Goal: Task Accomplishment & Management: Manage account settings

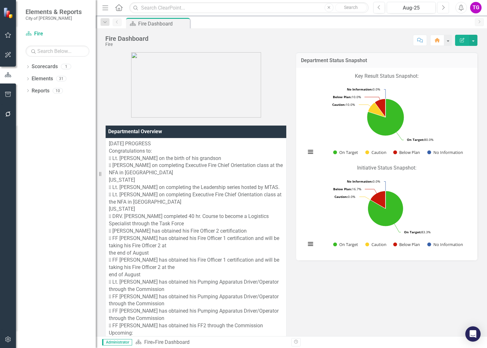
click at [442, 7] on icon "Next" at bounding box center [443, 8] width 4 height 6
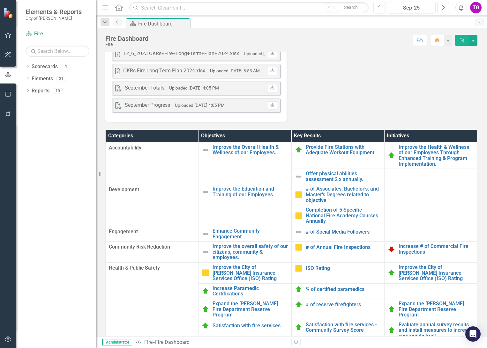
scroll to position [1340, 0]
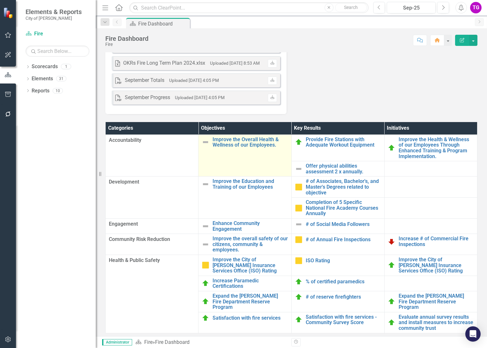
click at [204, 146] on img at bounding box center [206, 142] width 8 height 8
click at [233, 148] on link "Improve the Overall Health & Wellness of our Employees." at bounding box center [249, 142] width 75 height 11
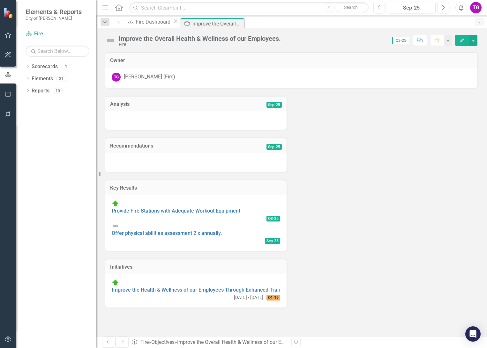
click at [159, 116] on div at bounding box center [195, 120] width 181 height 19
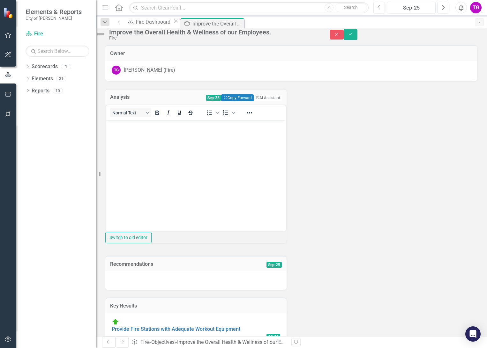
click at [136, 130] on body "Rich Text Area. Press ALT-0 for help." at bounding box center [196, 168] width 180 height 96
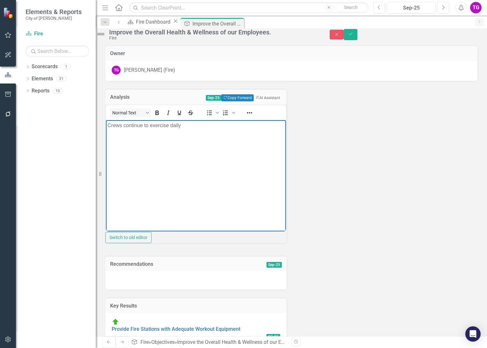
click at [108, 125] on p "Crews continue to exercise daily" at bounding box center [195, 126] width 177 height 8
click at [186, 125] on p "*Crews continue to exercise daily" at bounding box center [195, 126] width 177 height 8
click at [190, 138] on p "*Combat challenge team performed in" at bounding box center [195, 138] width 177 height 8
click at [208, 146] on p "*Combat challenge team performed well in [GEOGRAPHIC_DATA] and generated a lot …" at bounding box center [195, 141] width 177 height 15
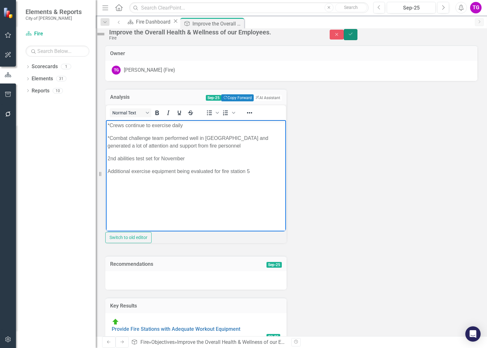
click at [358, 34] on button "Save" at bounding box center [351, 34] width 14 height 11
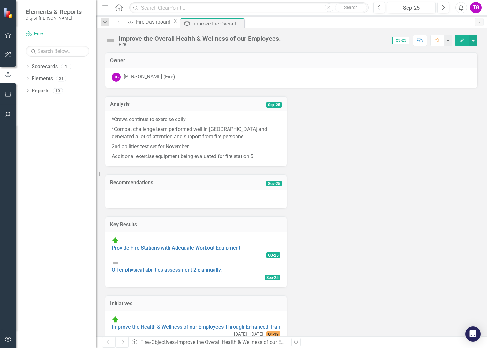
click at [111, 39] on img at bounding box center [110, 40] width 10 height 10
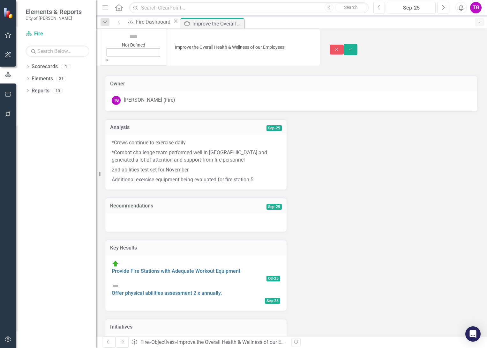
click at [353, 47] on icon "Save" at bounding box center [351, 49] width 6 height 4
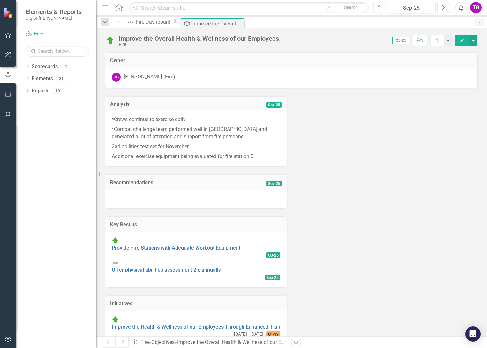
click at [119, 263] on img at bounding box center [116, 263] width 8 height 8
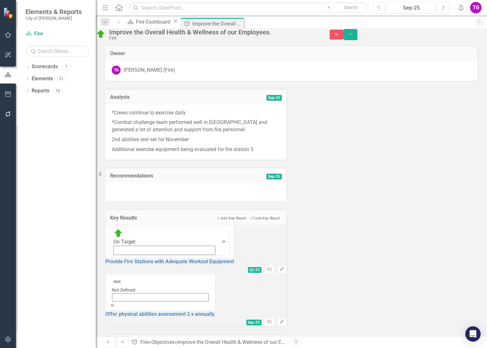
click at [114, 305] on icon at bounding box center [112, 306] width 3 height 2
click at [167, 311] on link "Offer physical abilities assessment 2 x annually." at bounding box center [160, 314] width 110 height 6
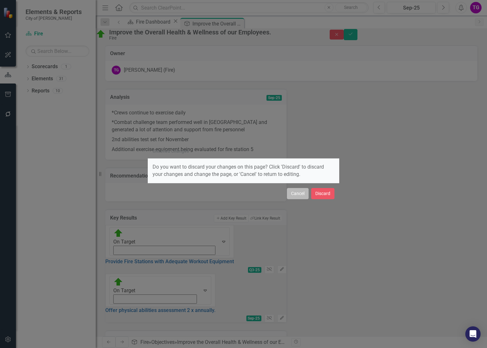
click at [296, 195] on button "Cancel" at bounding box center [298, 193] width 22 height 11
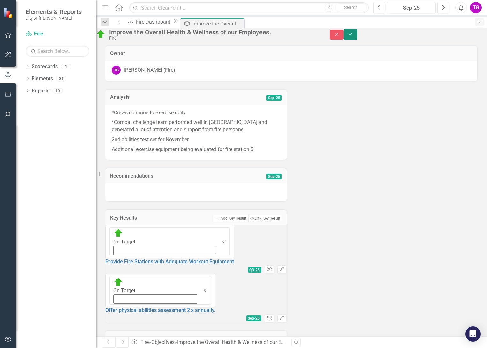
click at [353, 36] on icon "Save" at bounding box center [351, 34] width 6 height 4
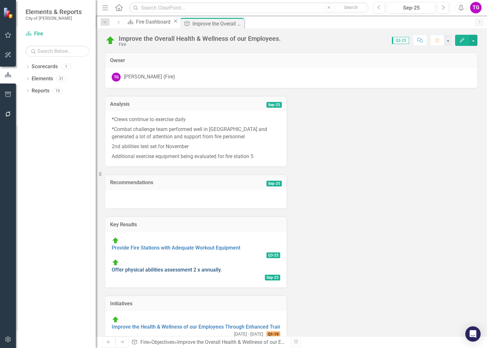
click at [158, 267] on link "Offer physical abilities assessment 2 x annually." at bounding box center [167, 270] width 110 height 6
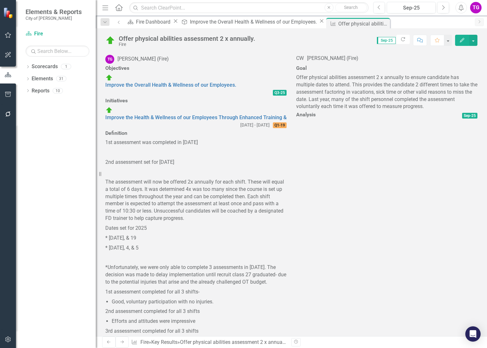
click at [346, 121] on div at bounding box center [386, 121] width 181 height 0
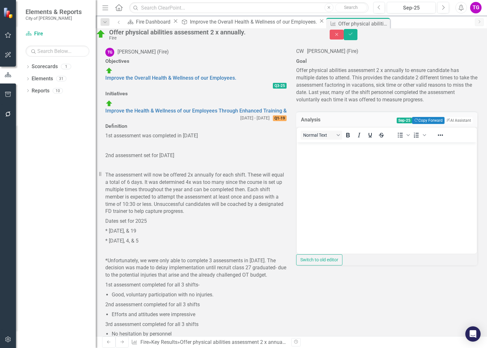
click at [315, 148] on p "Rich Text Area. Press ALT-0 for help." at bounding box center [386, 148] width 177 height 8
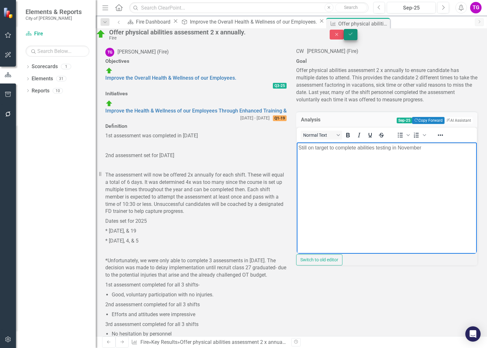
click at [353, 36] on icon "Save" at bounding box center [351, 34] width 6 height 4
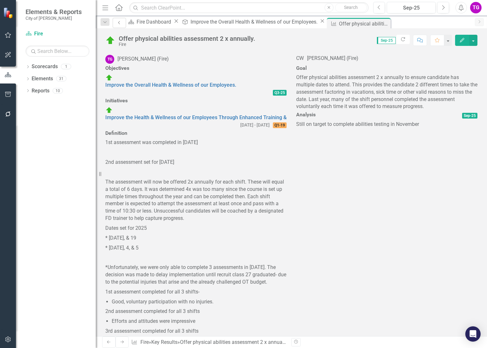
click at [117, 23] on icon "Previous" at bounding box center [119, 23] width 5 height 4
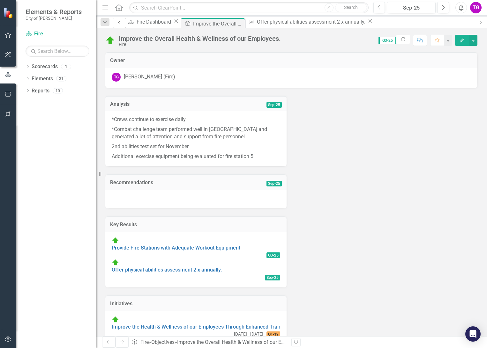
click at [117, 23] on icon "Previous" at bounding box center [119, 23] width 5 height 4
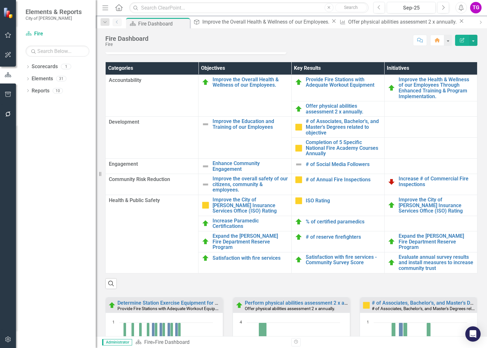
scroll to position [1403, 0]
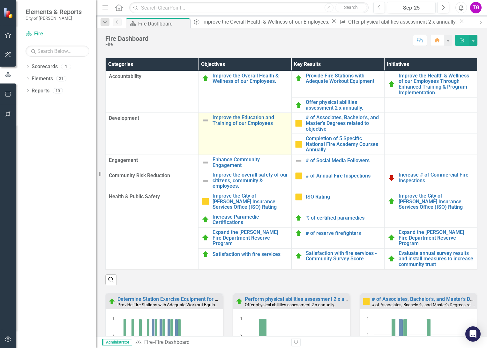
click at [204, 124] on img at bounding box center [206, 121] width 8 height 8
click at [215, 142] on td "Improve the Education and Training of our Employees Link Map View Link Map Edit…" at bounding box center [244, 134] width 93 height 42
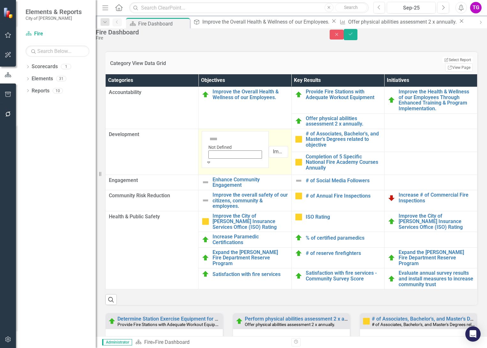
click at [211, 160] on icon "Expand" at bounding box center [209, 162] width 6 height 4
click at [358, 34] on button "Save" at bounding box center [351, 34] width 14 height 11
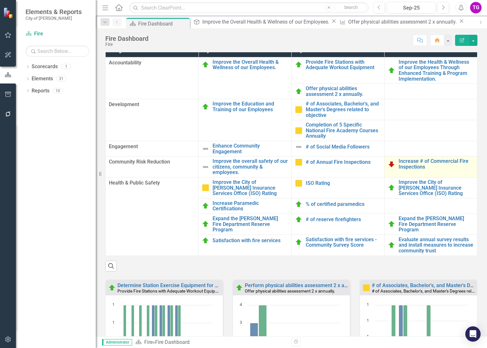
scroll to position [1395, 0]
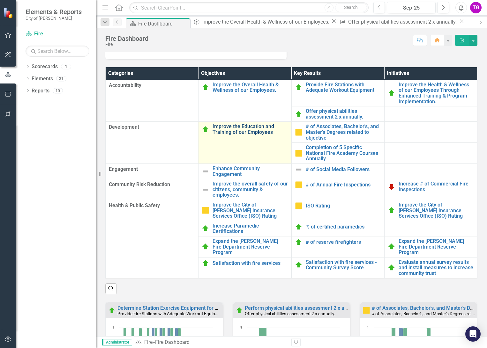
click at [238, 135] on link "Improve the Education and Training of our Employees" at bounding box center [249, 129] width 75 height 11
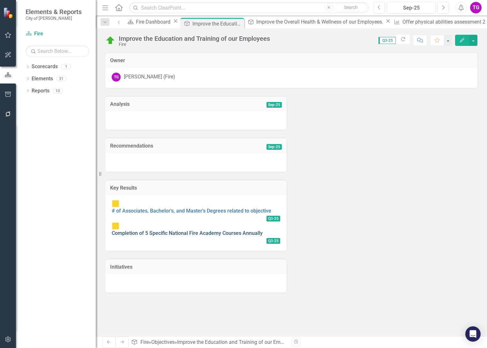
click at [164, 230] on link "Completion of 5 Specific National Fire Academy Courses Annually" at bounding box center [187, 233] width 151 height 6
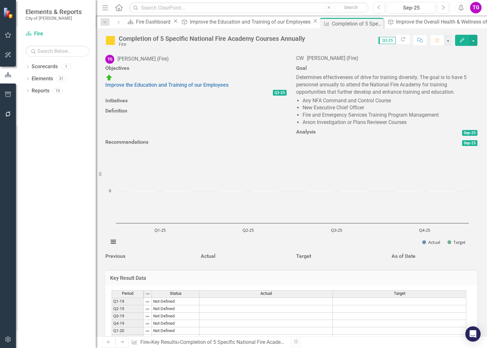
click at [313, 138] on div at bounding box center [386, 138] width 181 height 0
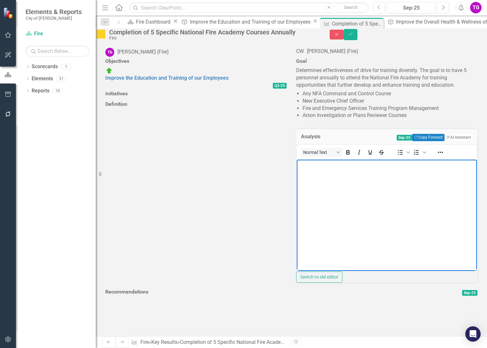
click at [310, 170] on body "Rich Text Area. Press ALT-0 for help." at bounding box center [387, 207] width 180 height 96
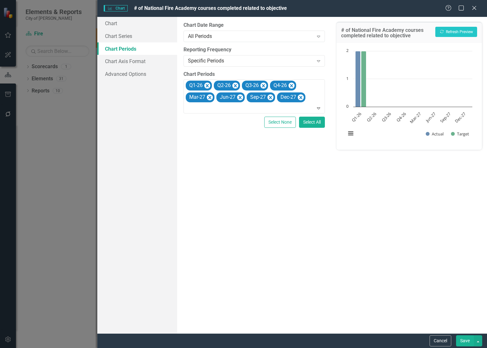
scroll to position [122, 0]
click at [211, 97] on icon "Remove Mar-27" at bounding box center [209, 97] width 3 height 3
click at [210, 97] on icon "Remove Jun-27" at bounding box center [209, 97] width 3 height 3
click at [211, 96] on icon "Remove Sep-27" at bounding box center [209, 97] width 3 height 3
click at [211, 98] on icon "Remove Dec-27" at bounding box center [209, 97] width 6 height 8
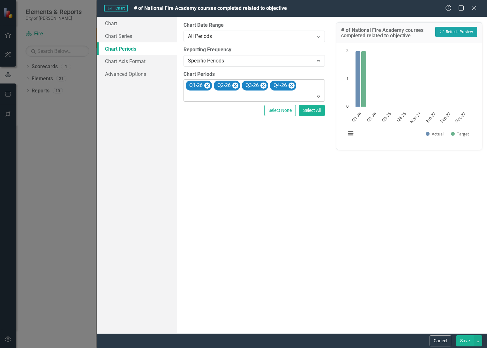
click at [455, 33] on button "Recalculate Refresh Preview" at bounding box center [456, 32] width 42 height 10
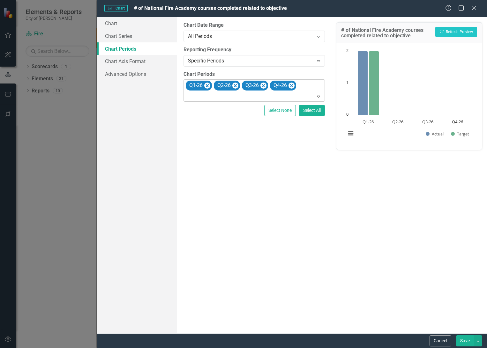
click at [463, 339] on button "Save" at bounding box center [465, 341] width 18 height 11
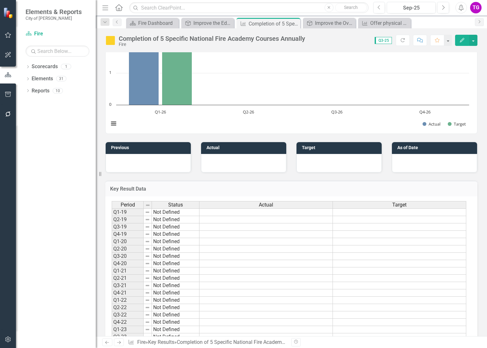
scroll to position [217, 0]
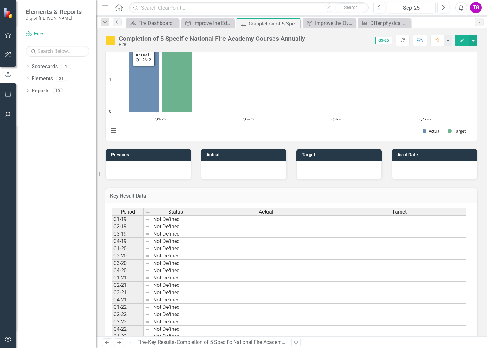
click at [113, 41] on img at bounding box center [110, 40] width 10 height 10
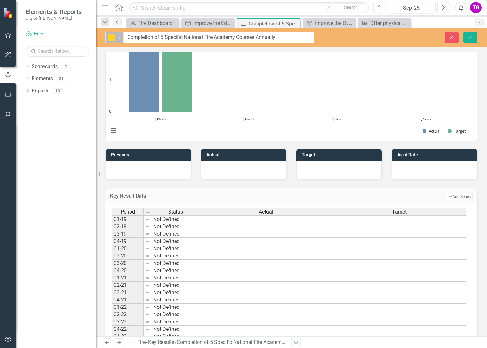
click at [120, 39] on icon "Expand" at bounding box center [119, 37] width 6 height 5
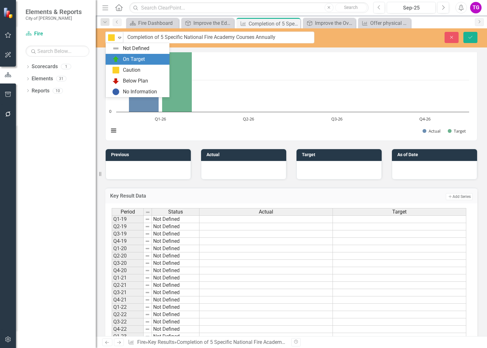
click at [124, 61] on div "On Target" at bounding box center [134, 59] width 22 height 7
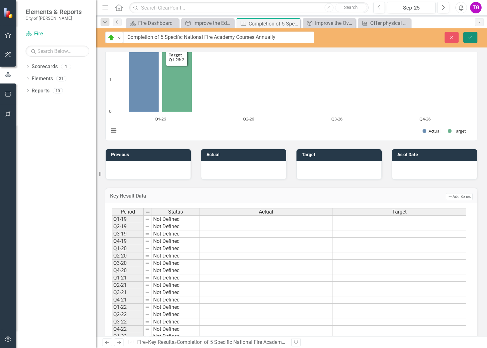
click at [471, 34] on button "Save" at bounding box center [470, 37] width 14 height 11
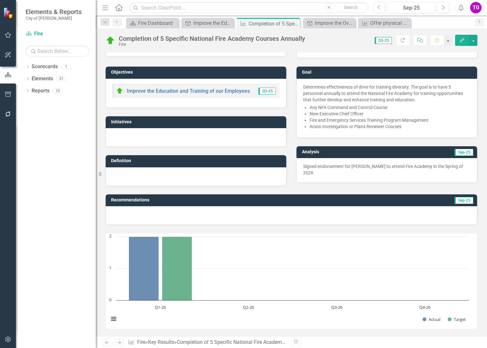
scroll to position [0, 0]
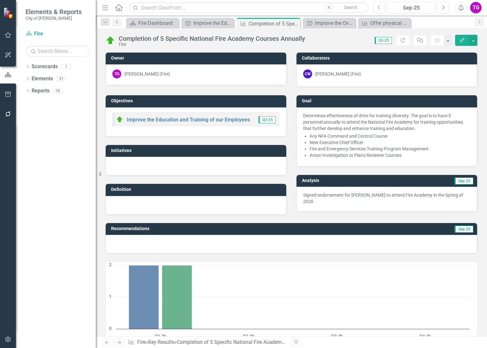
click at [117, 21] on icon "Previous" at bounding box center [117, 22] width 5 height 4
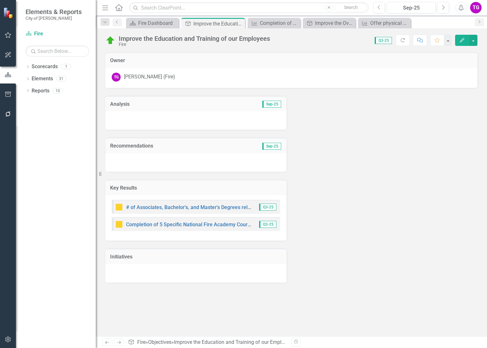
click at [118, 10] on icon "Home" at bounding box center [119, 7] width 8 height 7
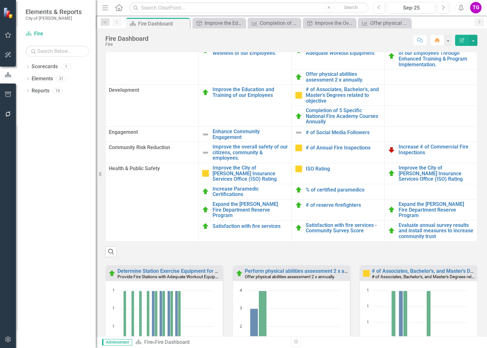
scroll to position [1437, 0]
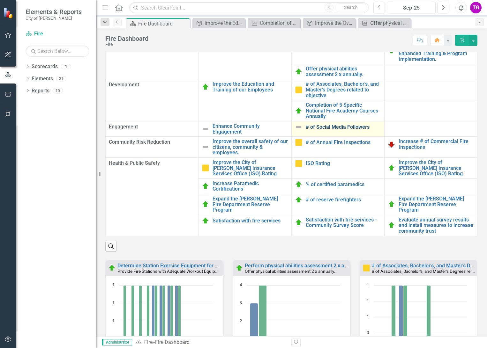
click at [322, 130] on link "# of Social Media Followers" at bounding box center [343, 127] width 75 height 6
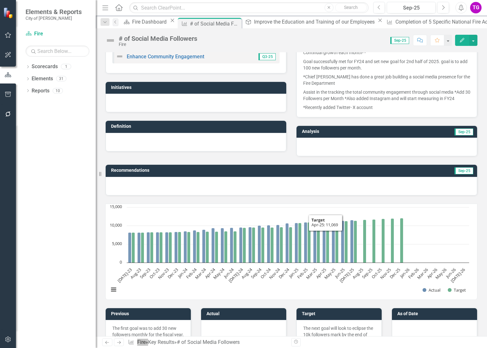
scroll to position [64, 0]
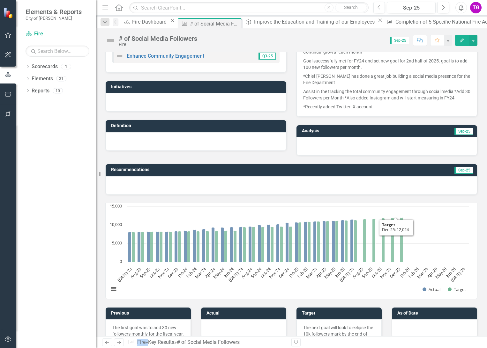
click at [423, 221] on rect "Interactive chart" at bounding box center [289, 252] width 366 height 96
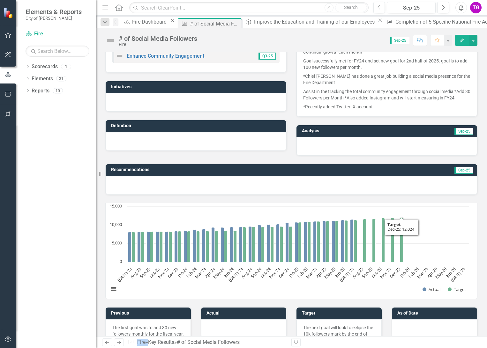
click at [423, 221] on rect "Interactive chart" at bounding box center [289, 252] width 366 height 96
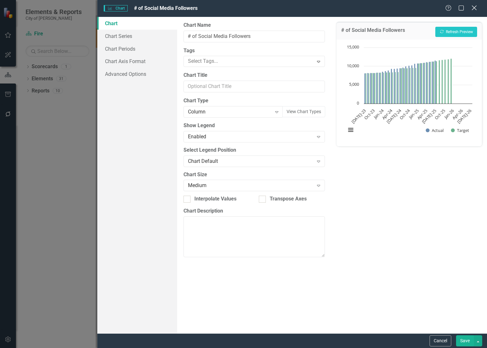
click at [474, 7] on icon "Close" at bounding box center [474, 8] width 8 height 6
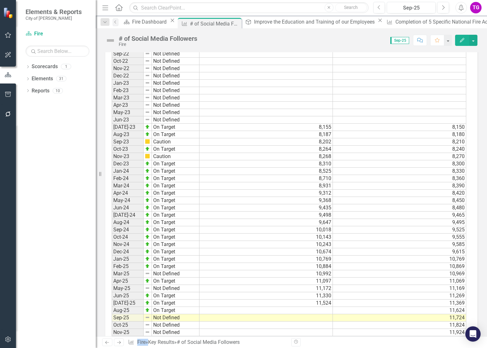
scroll to position [482, 0]
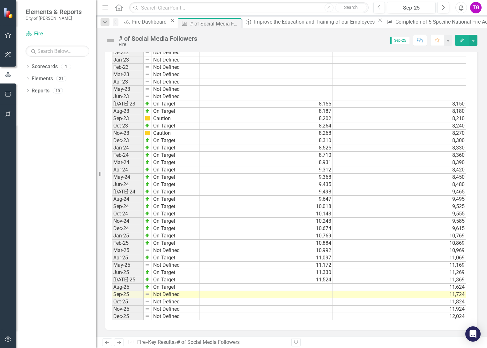
click at [320, 287] on td at bounding box center [265, 287] width 133 height 7
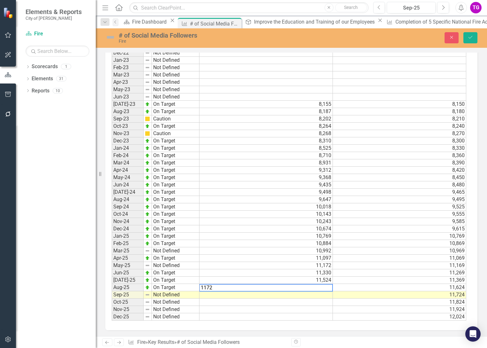
type textarea "11723"
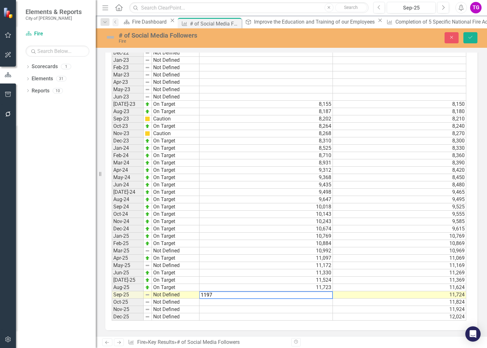
type textarea "11972"
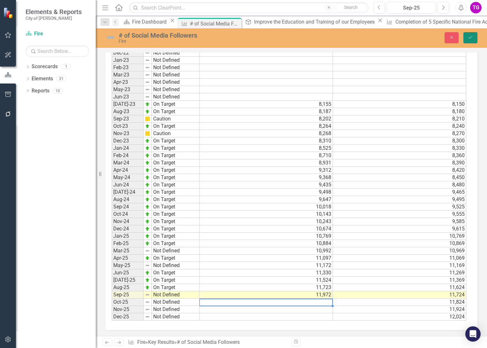
click at [472, 35] on button "Save" at bounding box center [470, 37] width 14 height 11
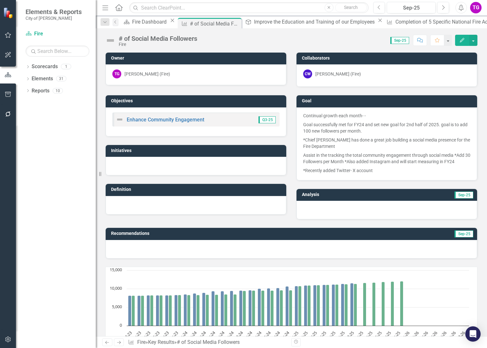
click at [110, 39] on img at bounding box center [110, 40] width 10 height 10
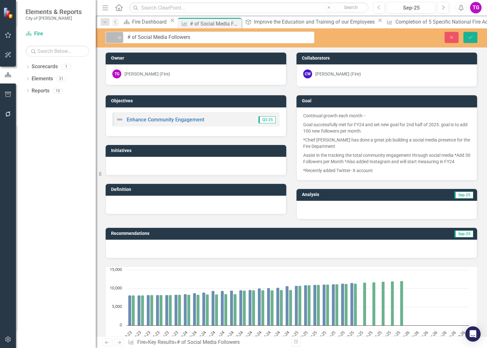
click at [121, 38] on icon "Expand" at bounding box center [119, 37] width 6 height 5
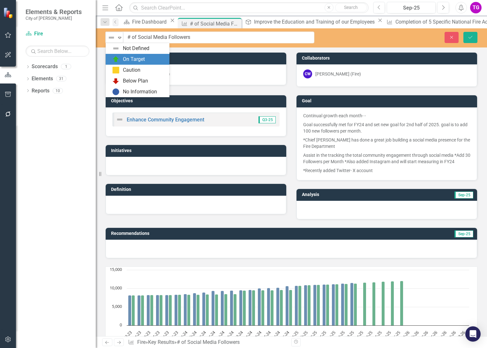
click at [129, 60] on div "On Target" at bounding box center [134, 59] width 22 height 7
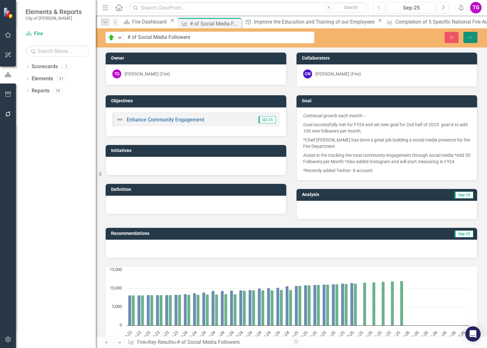
click at [469, 37] on icon "Save" at bounding box center [470, 37] width 6 height 4
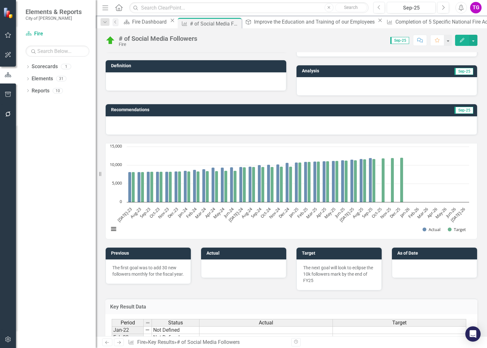
scroll to position [118, 0]
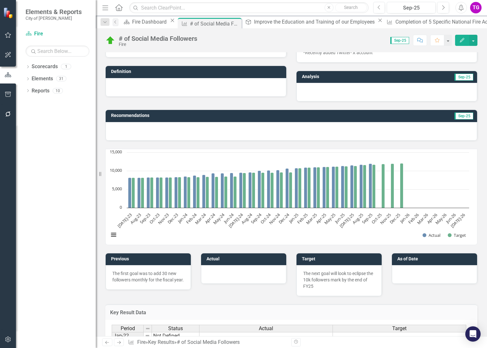
click at [438, 133] on div at bounding box center [291, 131] width 371 height 19
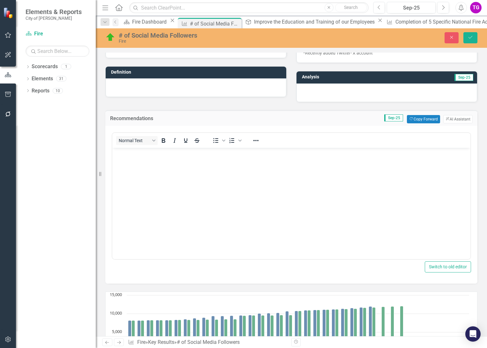
scroll to position [0, 0]
click at [314, 141] on div "Normal Text To open the popup, press Shift+Enter To open the popup, press Shift…" at bounding box center [291, 140] width 358 height 12
click at [314, 140] on div "Normal Text To open the popup, press Shift+Enter To open the popup, press Shift…" at bounding box center [291, 140] width 358 height 12
click at [320, 122] on td "Sep-25 Copy Forward Copy Forward ClearPoint AI AI Assistant" at bounding box center [351, 119] width 244 height 8
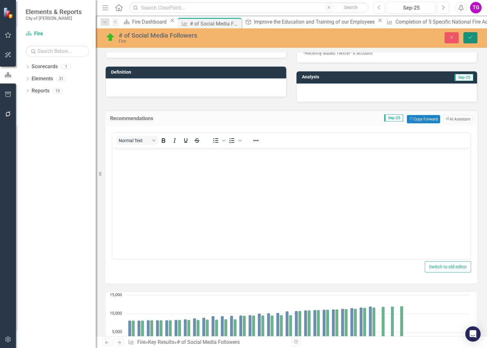
click at [472, 33] on button "Save" at bounding box center [470, 37] width 14 height 11
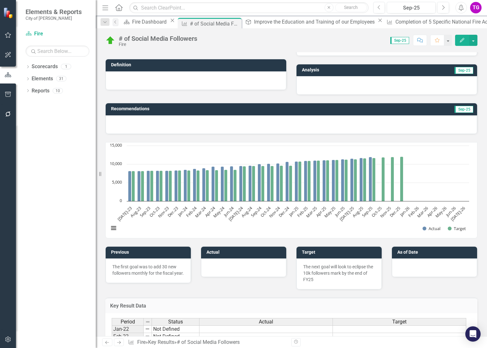
scroll to position [128, 0]
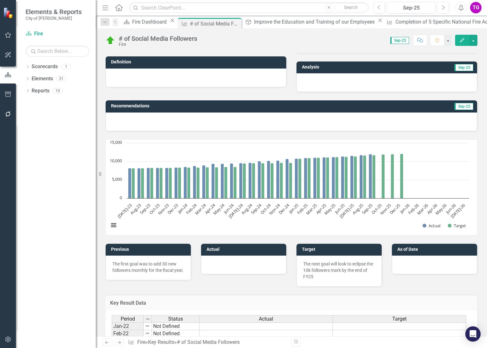
click at [325, 220] on rect "Interactive chart" at bounding box center [289, 188] width 366 height 96
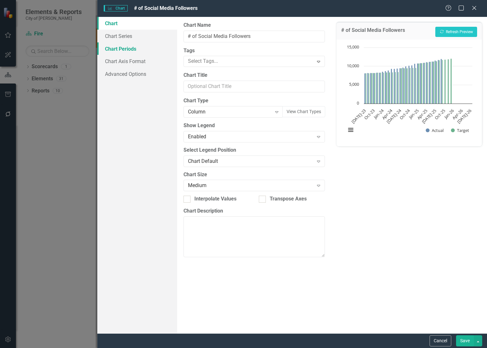
click at [128, 48] on link "Chart Periods" at bounding box center [137, 48] width 80 height 13
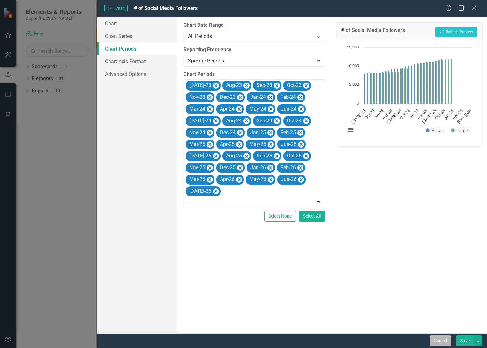
click at [439, 337] on button "Cancel" at bounding box center [440, 341] width 22 height 11
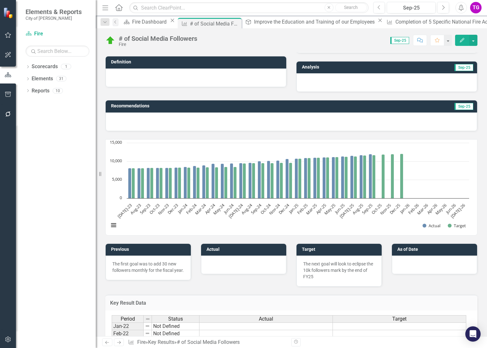
click at [118, 6] on icon "Home" at bounding box center [119, 7] width 8 height 7
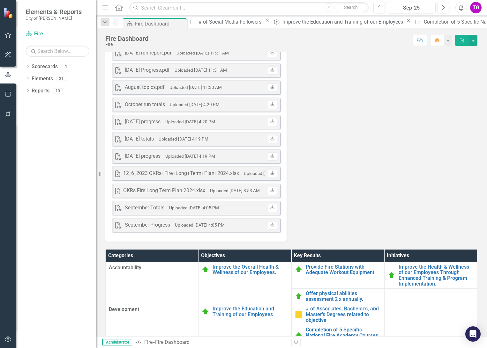
scroll to position [1403, 0]
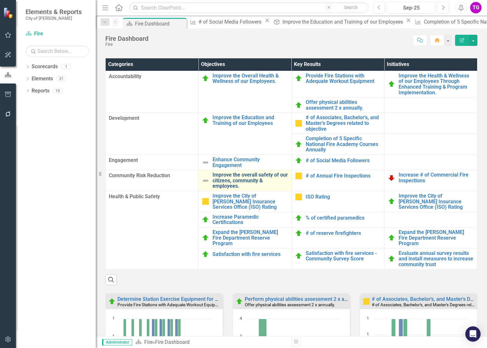
click at [219, 189] on link "Improve the overall safety of our citizens, community & employees." at bounding box center [249, 180] width 75 height 17
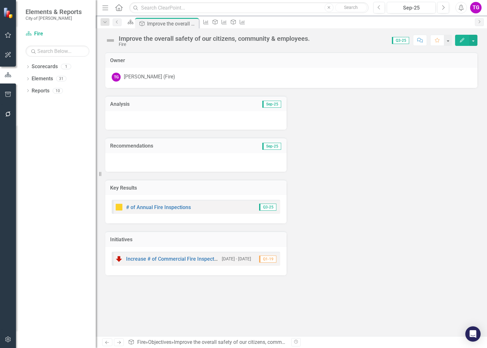
click at [112, 41] on img at bounding box center [110, 40] width 10 height 10
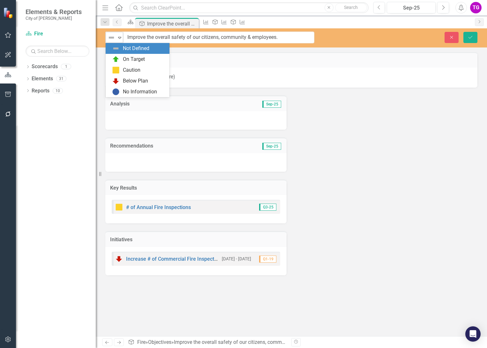
click at [119, 37] on icon "Expand" at bounding box center [119, 37] width 6 height 5
click at [120, 67] on div "Caution" at bounding box center [139, 70] width 54 height 8
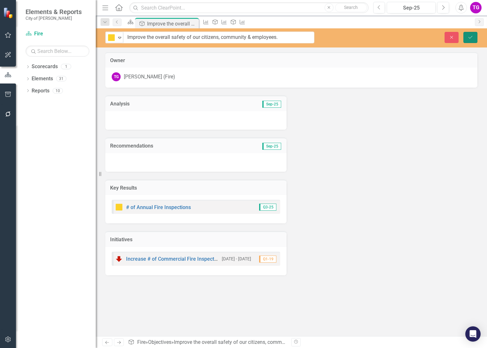
click at [467, 34] on button "Save" at bounding box center [470, 37] width 14 height 11
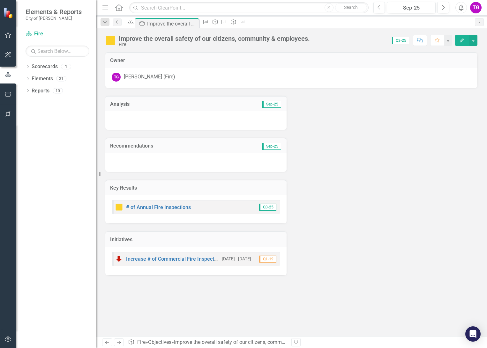
click at [119, 8] on icon at bounding box center [118, 7] width 7 height 7
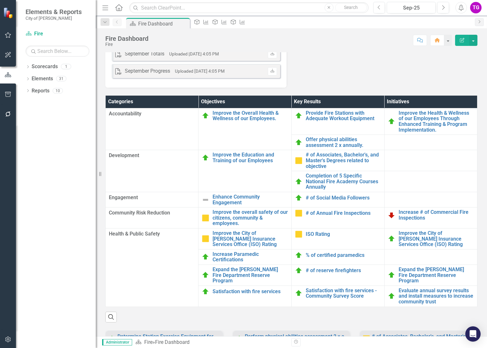
scroll to position [1369, 0]
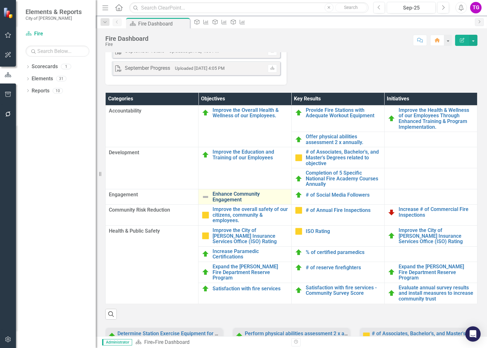
click at [231, 203] on link "Enhance Community Engagement" at bounding box center [249, 196] width 75 height 11
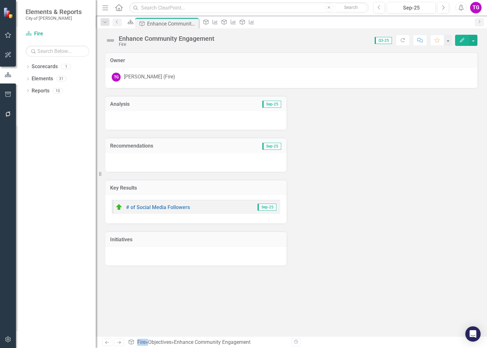
click at [158, 115] on div at bounding box center [195, 120] width 181 height 19
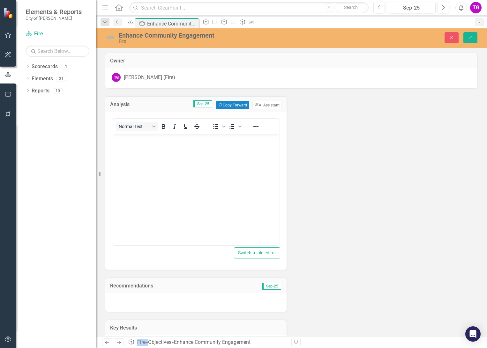
click at [110, 39] on img at bounding box center [110, 37] width 10 height 10
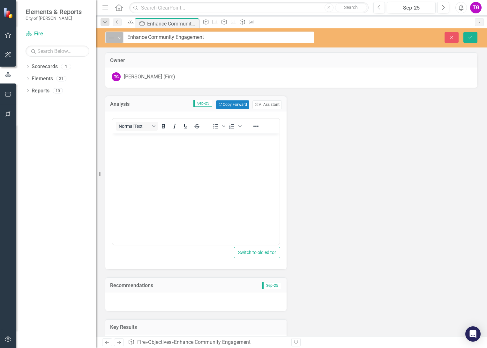
drag, startPoint x: 110, startPoint y: 39, endPoint x: 120, endPoint y: 42, distance: 10.3
click at [120, 42] on div "Expand" at bounding box center [119, 37] width 6 height 11
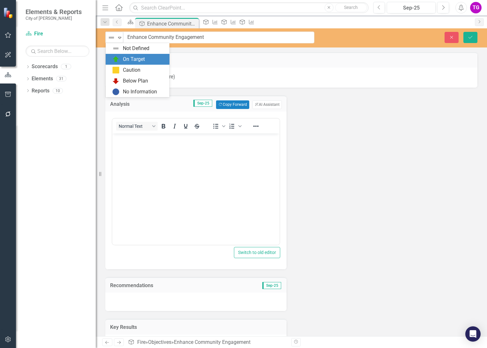
click at [128, 57] on div "On Target" at bounding box center [134, 59] width 22 height 7
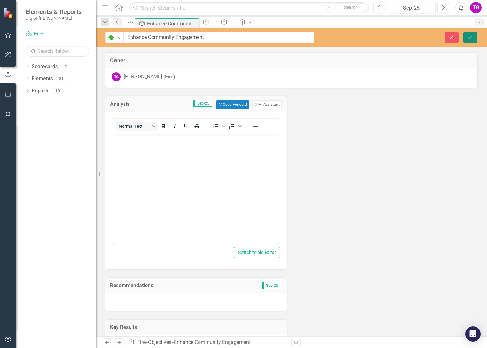
click at [469, 36] on icon "Save" at bounding box center [470, 37] width 6 height 4
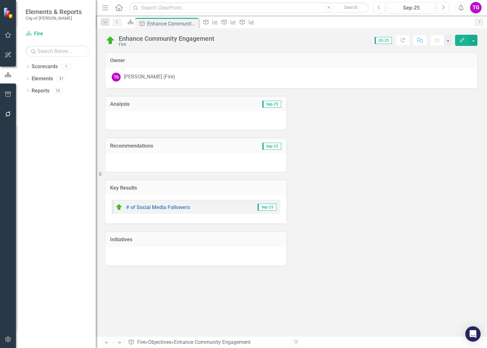
click at [142, 120] on div at bounding box center [195, 120] width 181 height 19
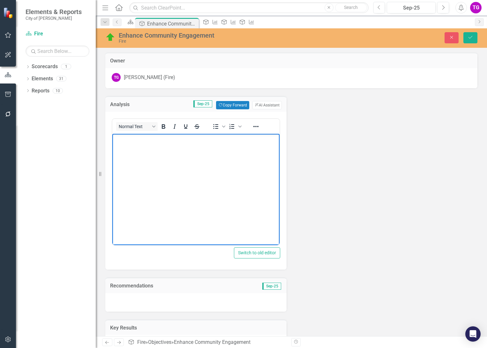
click at [142, 141] on p "Rich Text Area. Press ALT-0 for help." at bounding box center [196, 140] width 164 height 8
click at [172, 159] on p "Chief McNeely and the reserves have done enormous groundwork establishing spons…" at bounding box center [196, 155] width 164 height 15
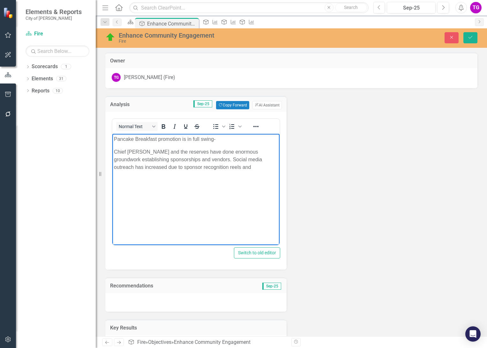
click at [222, 167] on p "Chief McNeely and the reserves have done enormous groundwork establishing spons…" at bounding box center [196, 159] width 164 height 23
click at [470, 37] on icon "Save" at bounding box center [470, 37] width 6 height 4
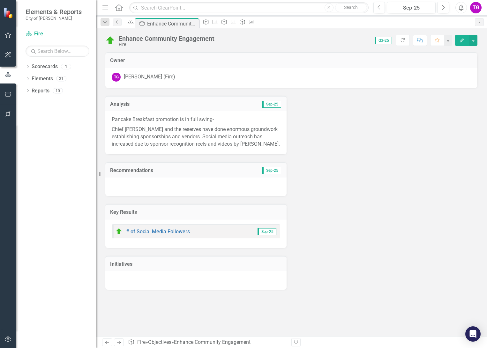
click at [119, 6] on icon "Home" at bounding box center [119, 7] width 8 height 7
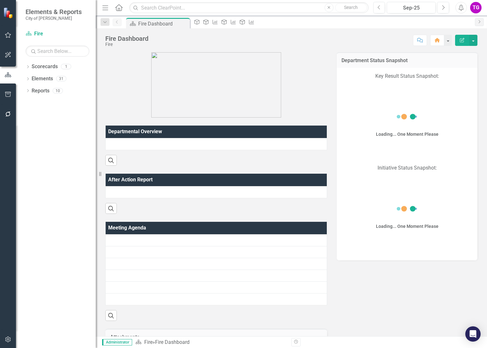
click at [118, 6] on icon "Home" at bounding box center [119, 7] width 8 height 7
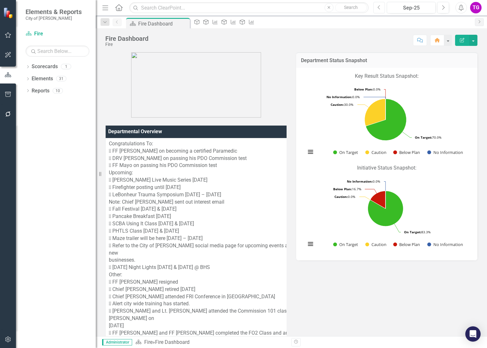
click at [380, 6] on icon "Previous" at bounding box center [379, 8] width 4 height 6
